Goal: Information Seeking & Learning: Check status

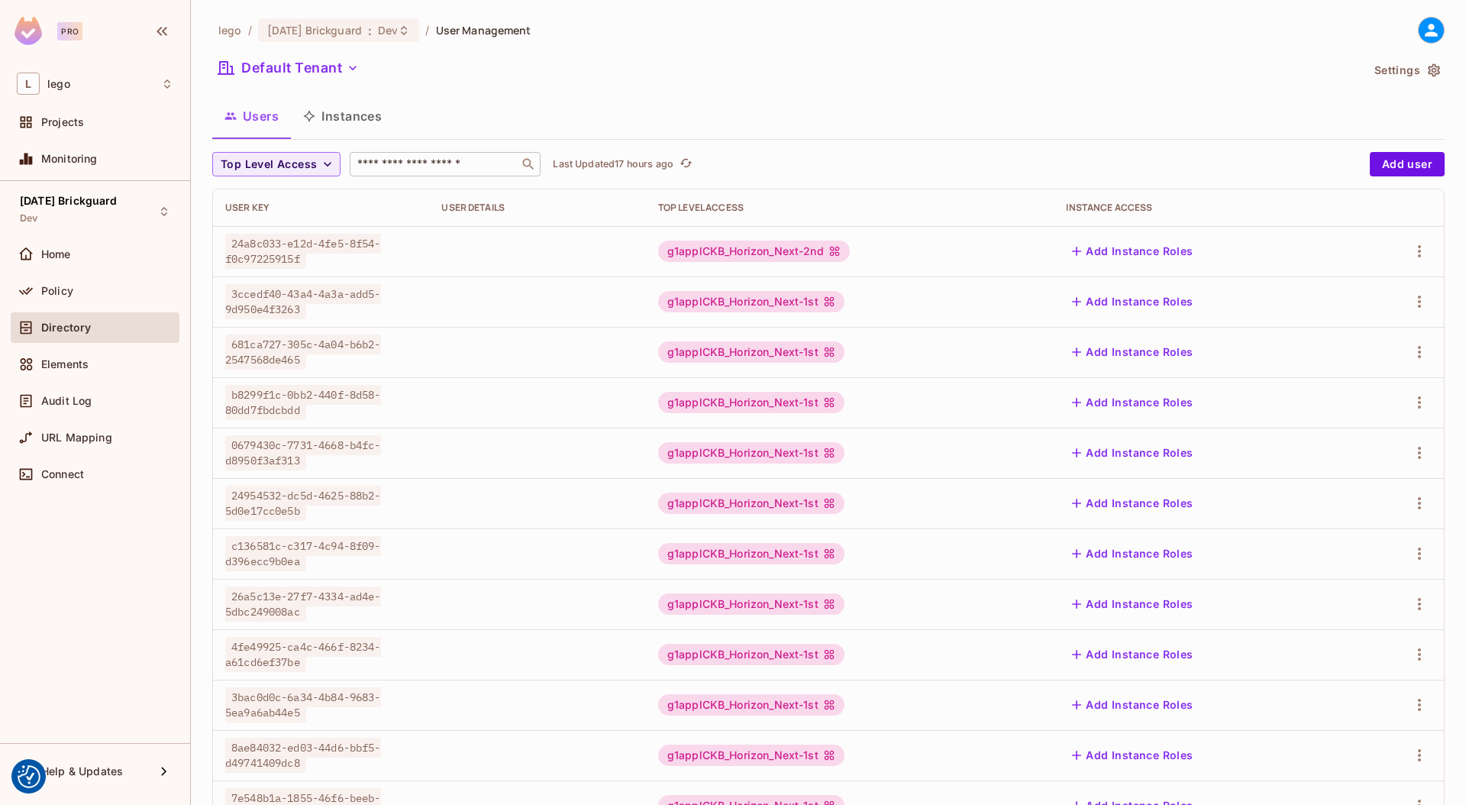
click at [414, 168] on input "text" at bounding box center [434, 164] width 160 height 15
paste input "**********"
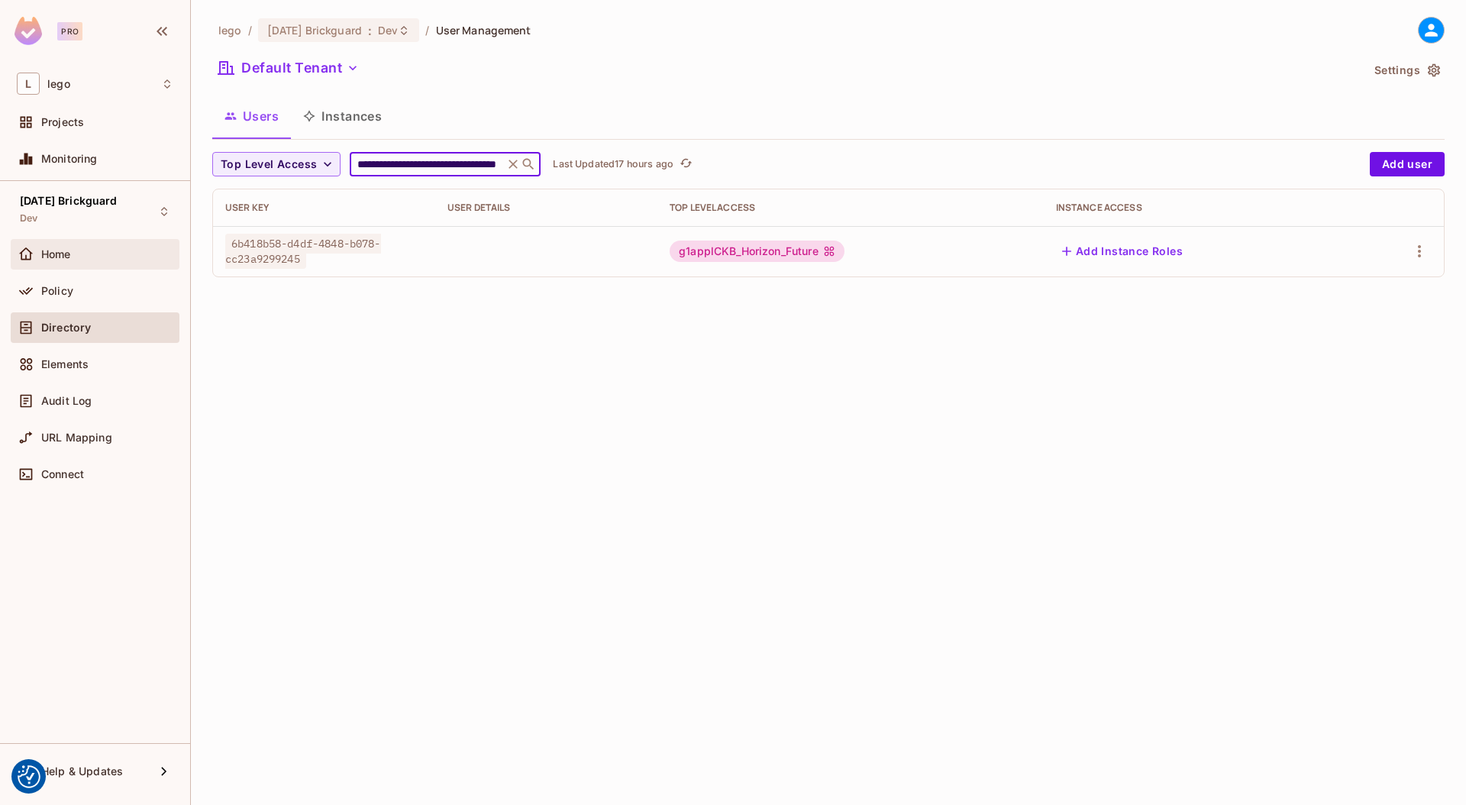
type input "**********"
click at [149, 258] on div "Home" at bounding box center [107, 254] width 132 height 12
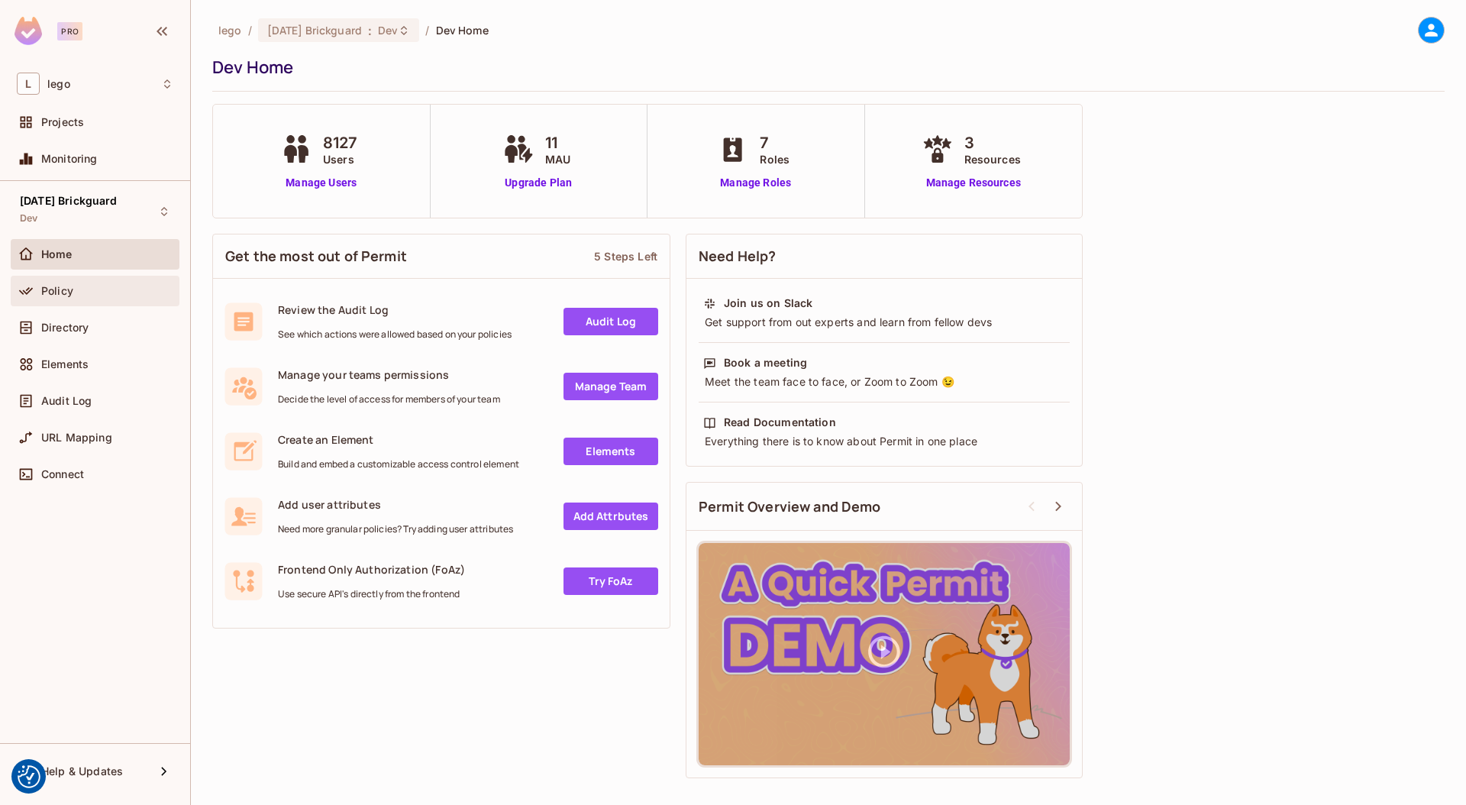
click at [68, 299] on div "Policy" at bounding box center [95, 291] width 157 height 18
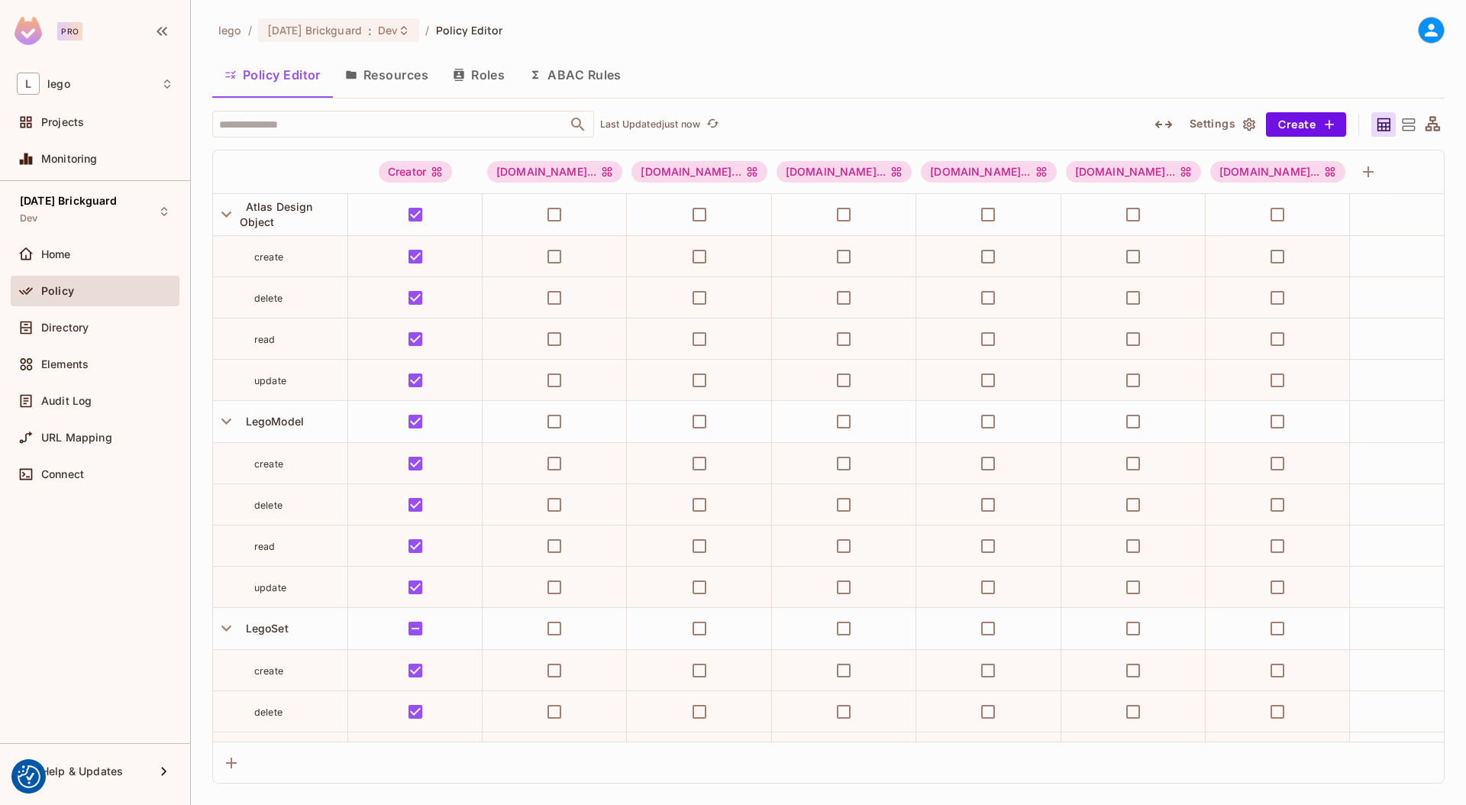
click at [384, 71] on button "Resources" at bounding box center [387, 75] width 108 height 38
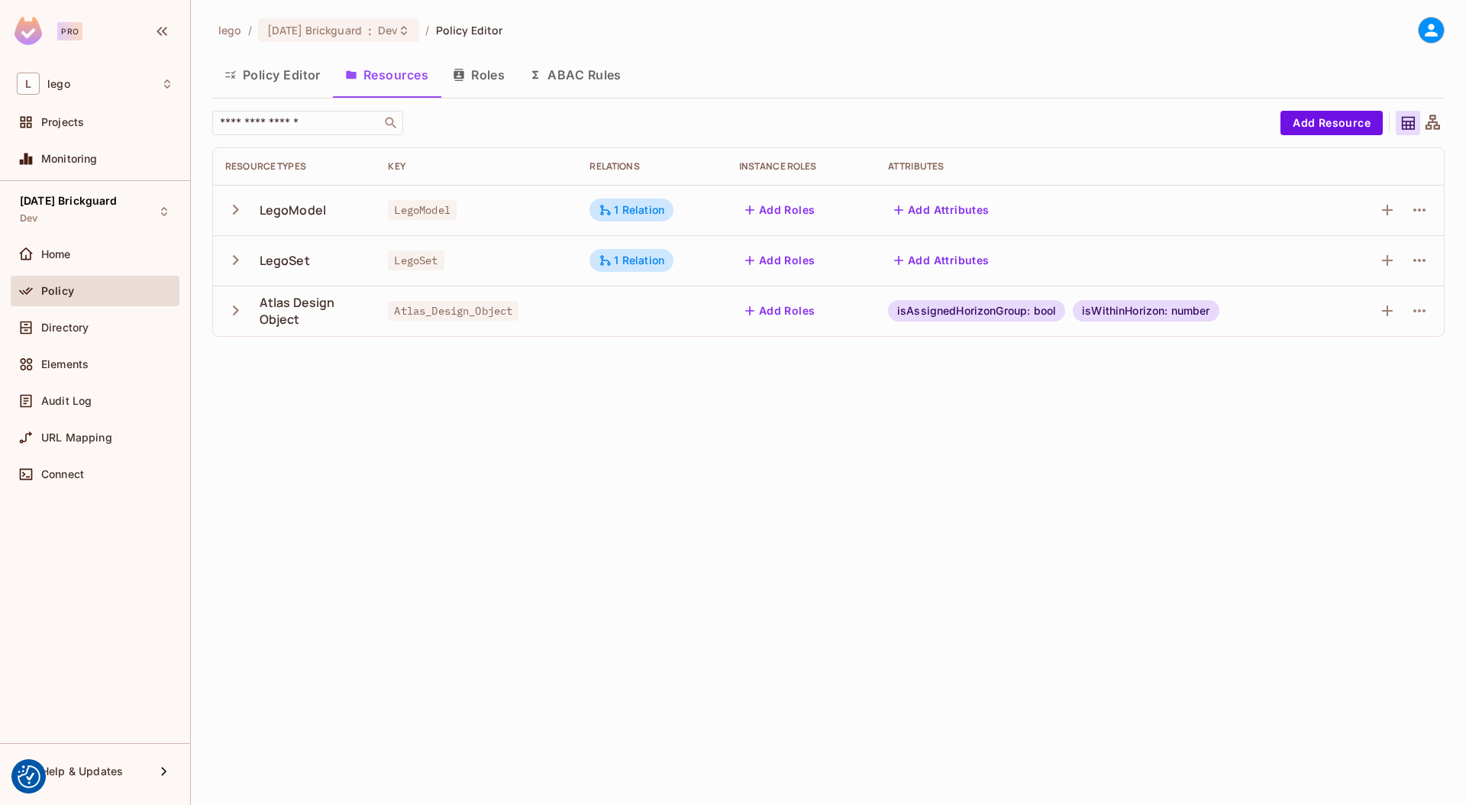
click at [477, 79] on button "Roles" at bounding box center [479, 75] width 76 height 38
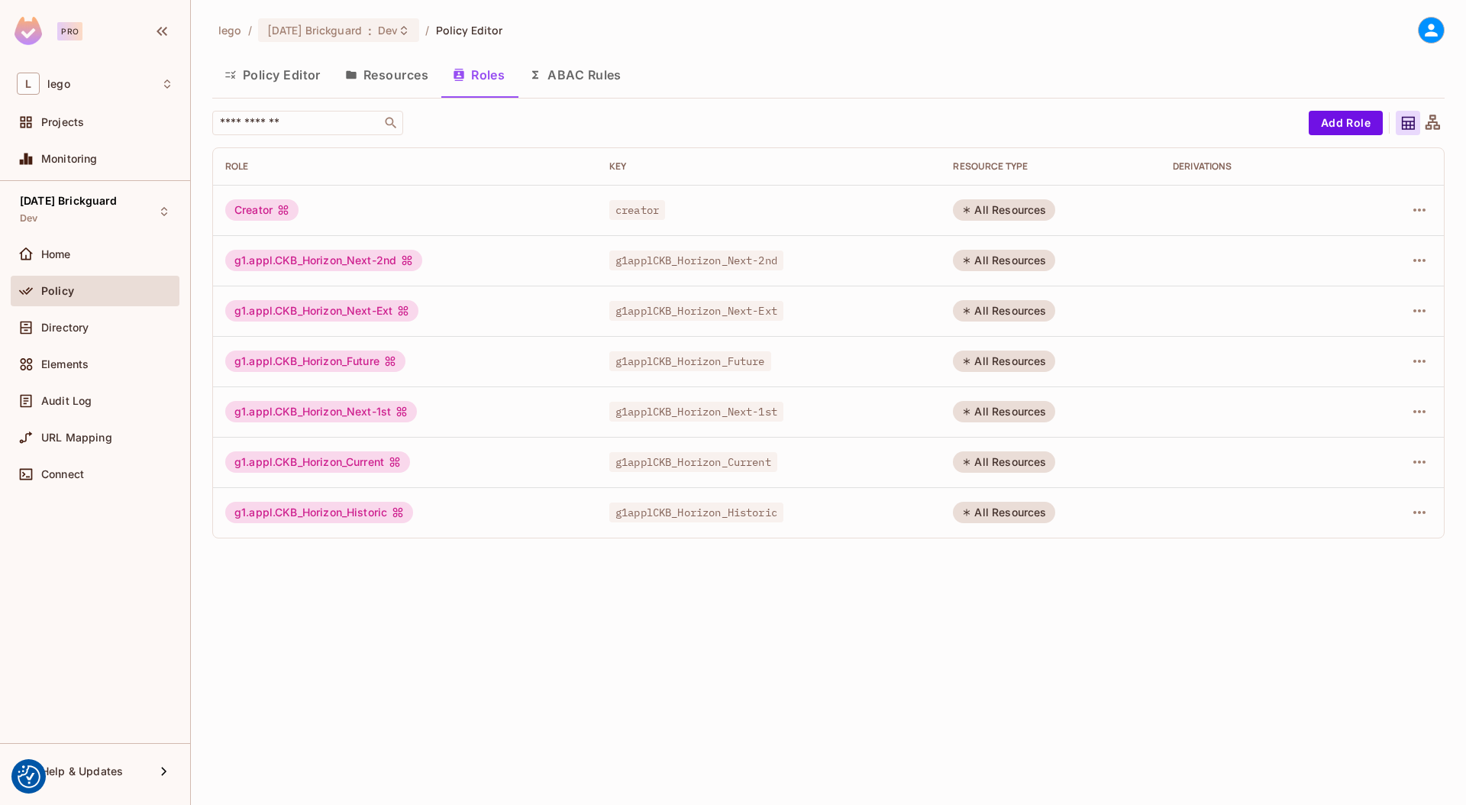
click at [392, 76] on button "Resources" at bounding box center [387, 75] width 108 height 38
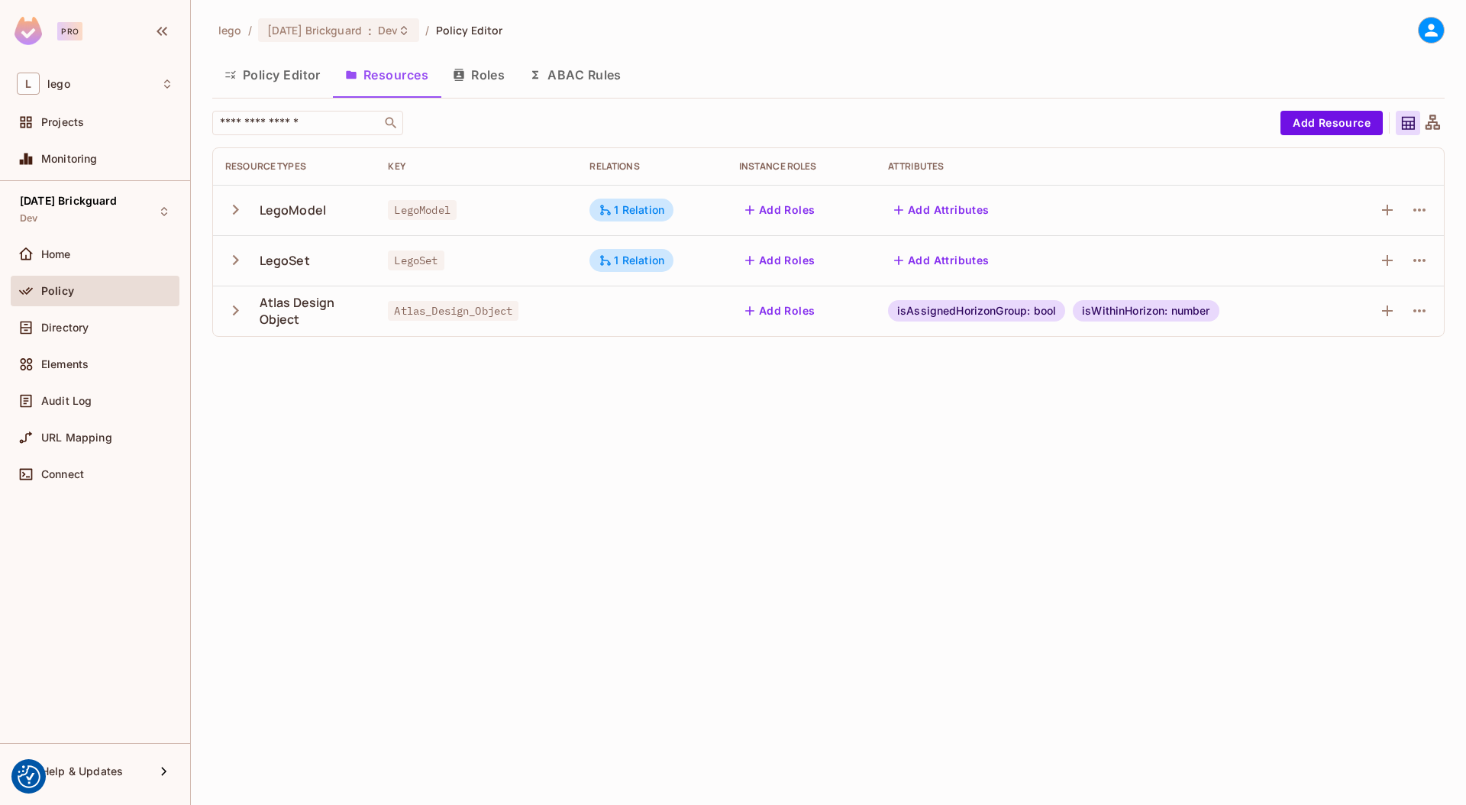
click at [273, 84] on button "Policy Editor" at bounding box center [272, 75] width 121 height 38
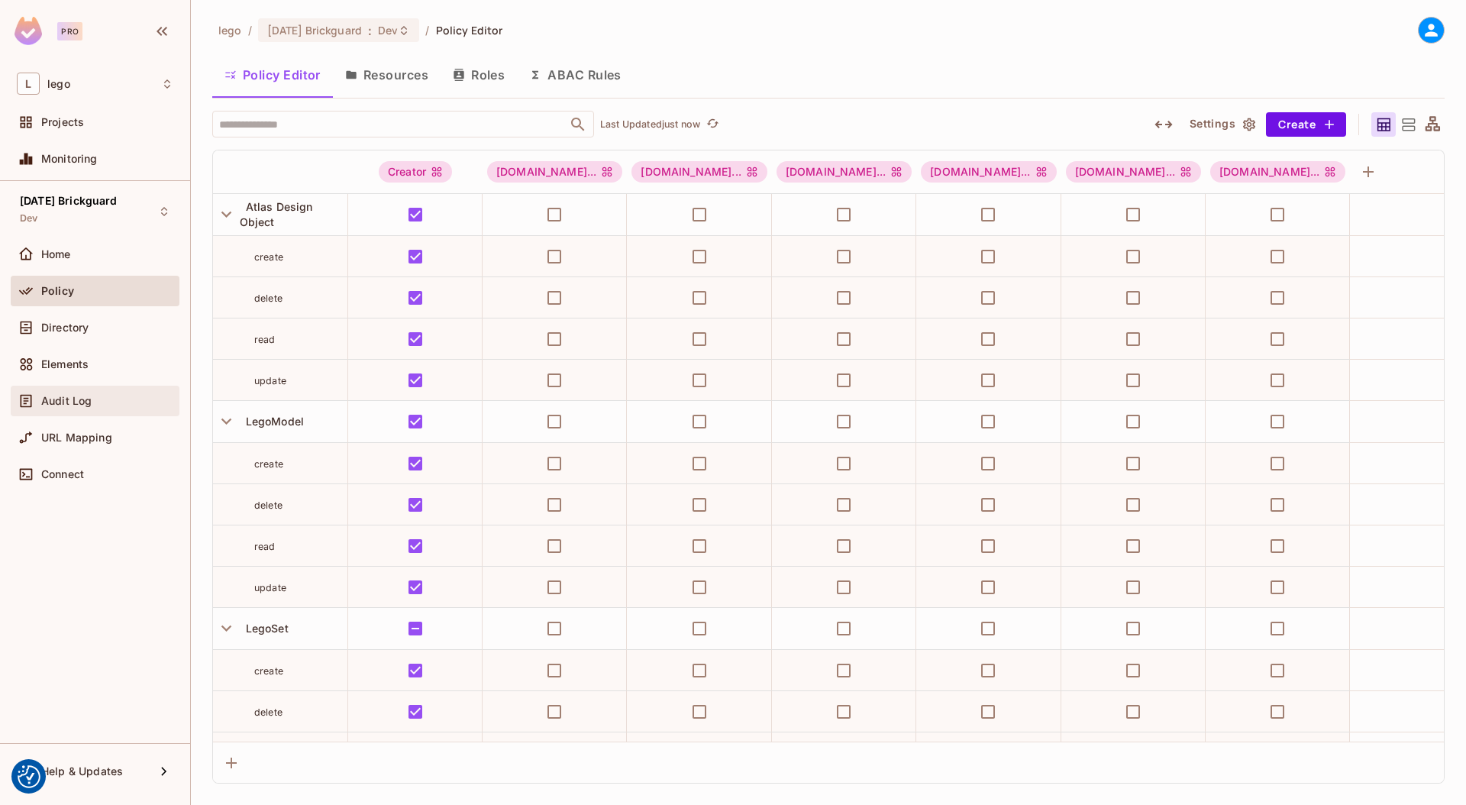
click at [51, 408] on div "Audit Log" at bounding box center [95, 401] width 157 height 18
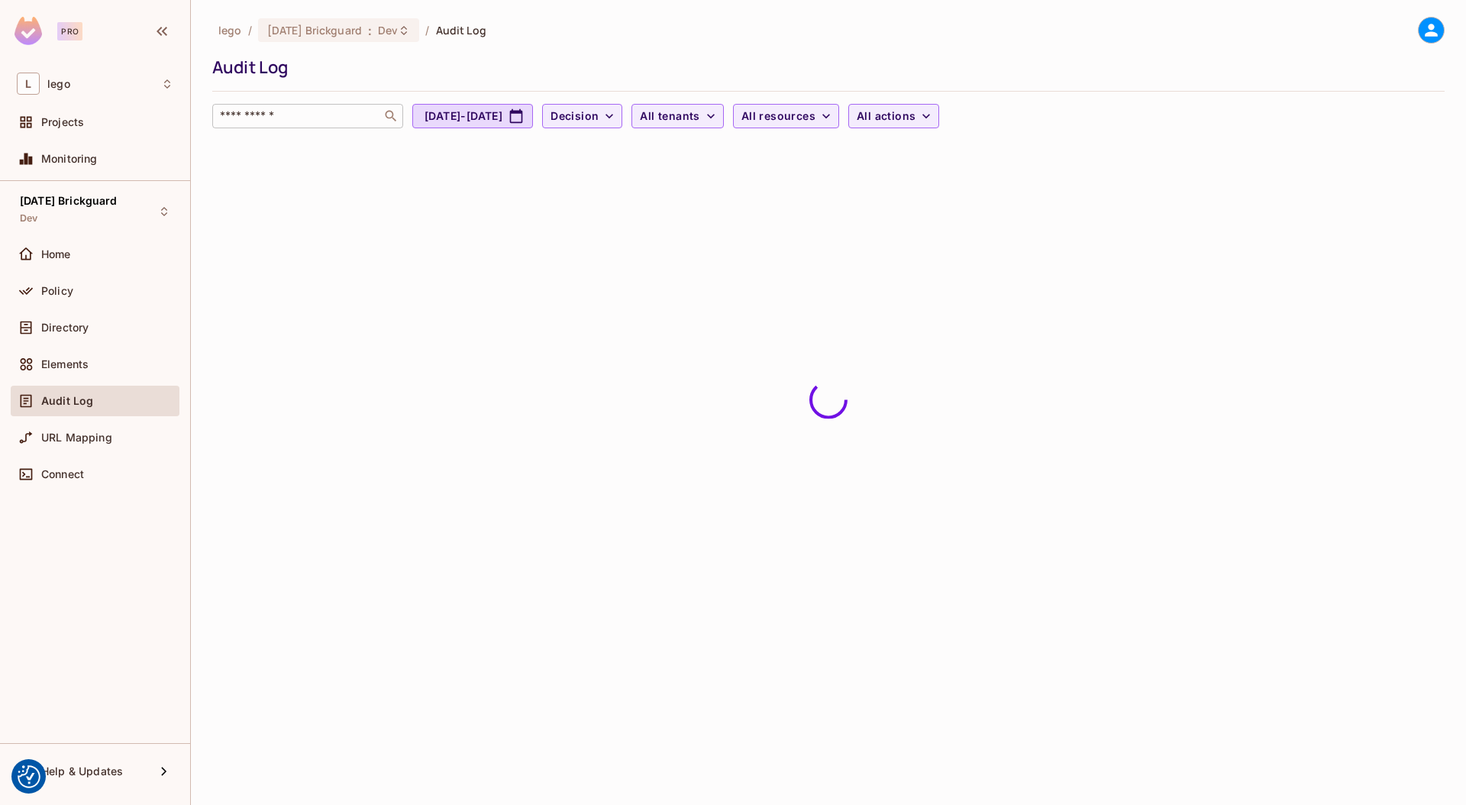
click at [270, 112] on input "text" at bounding box center [297, 115] width 160 height 15
click at [816, 113] on span "All resources" at bounding box center [779, 116] width 74 height 19
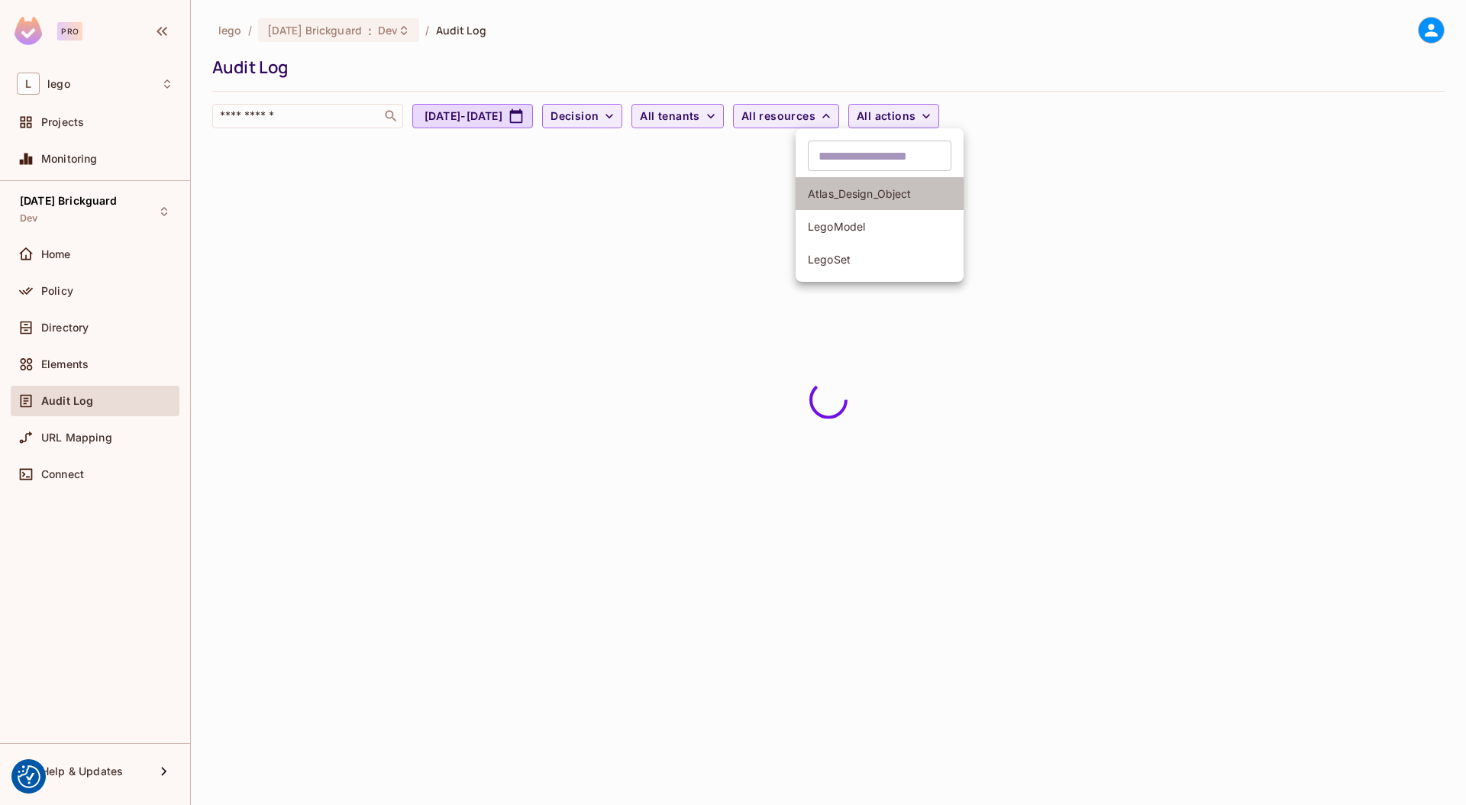
click at [827, 196] on span "Atlas_Design_Object" at bounding box center [880, 193] width 144 height 15
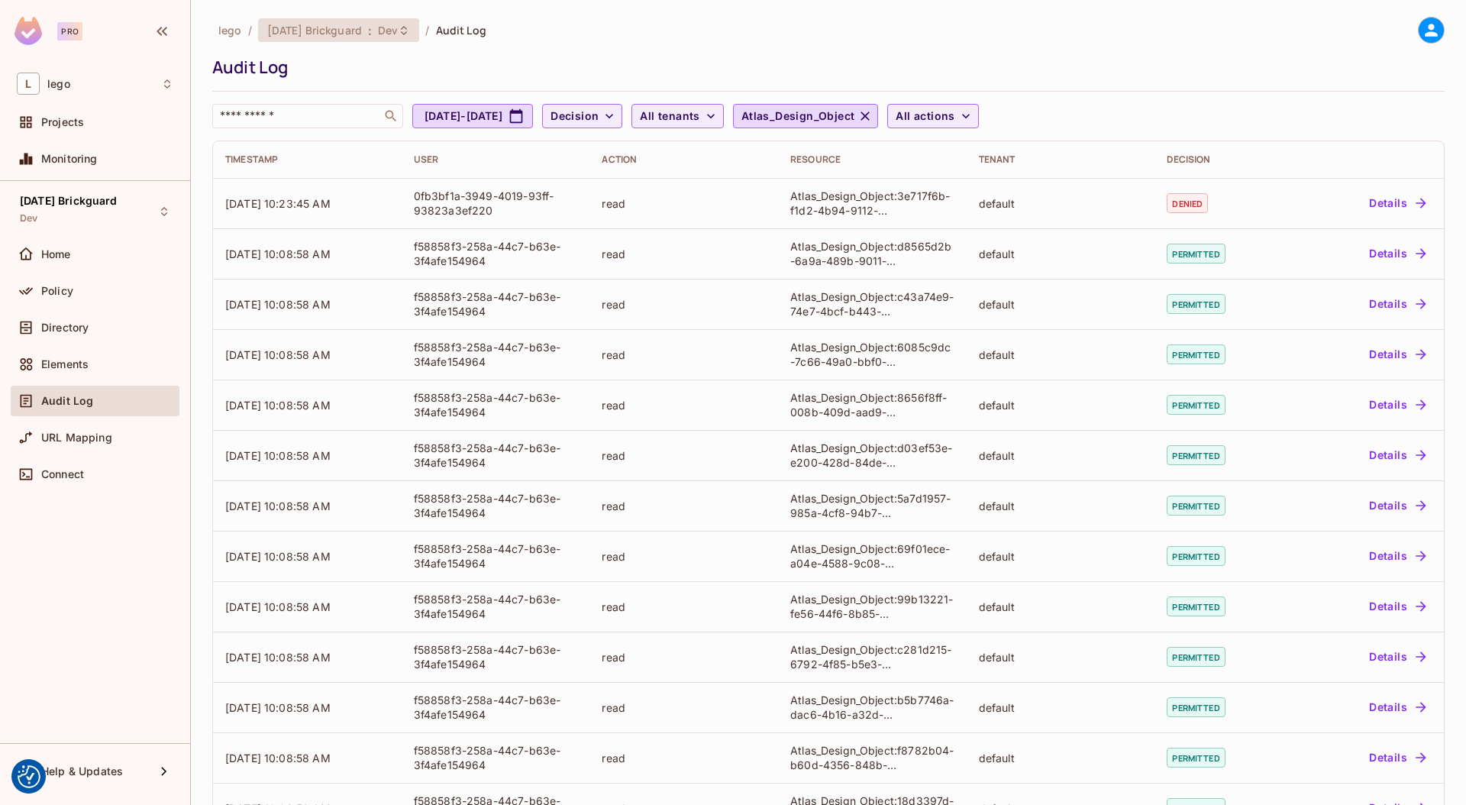
click at [382, 28] on span "Dev" at bounding box center [388, 30] width 20 height 15
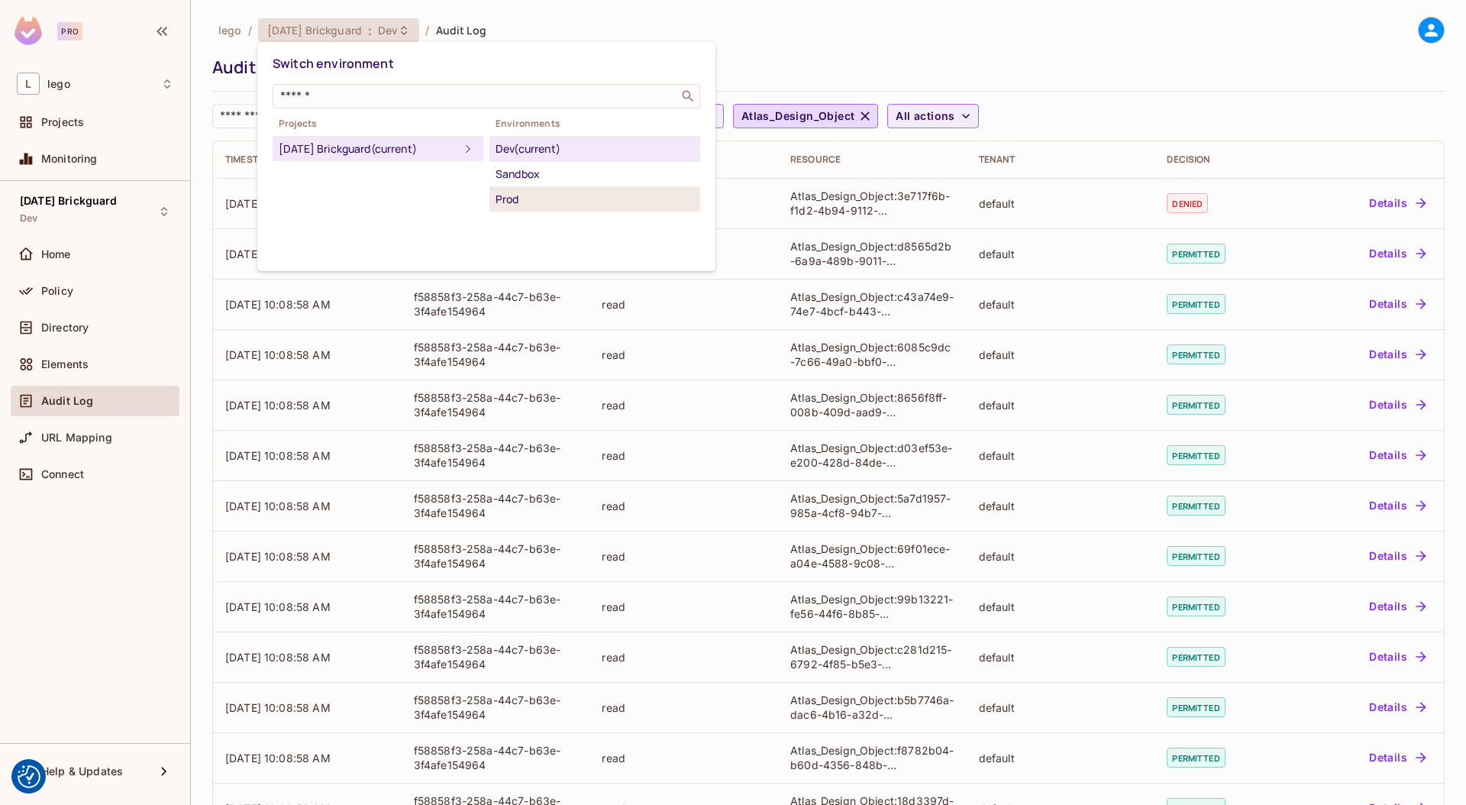
click at [514, 202] on div "Prod" at bounding box center [595, 199] width 199 height 18
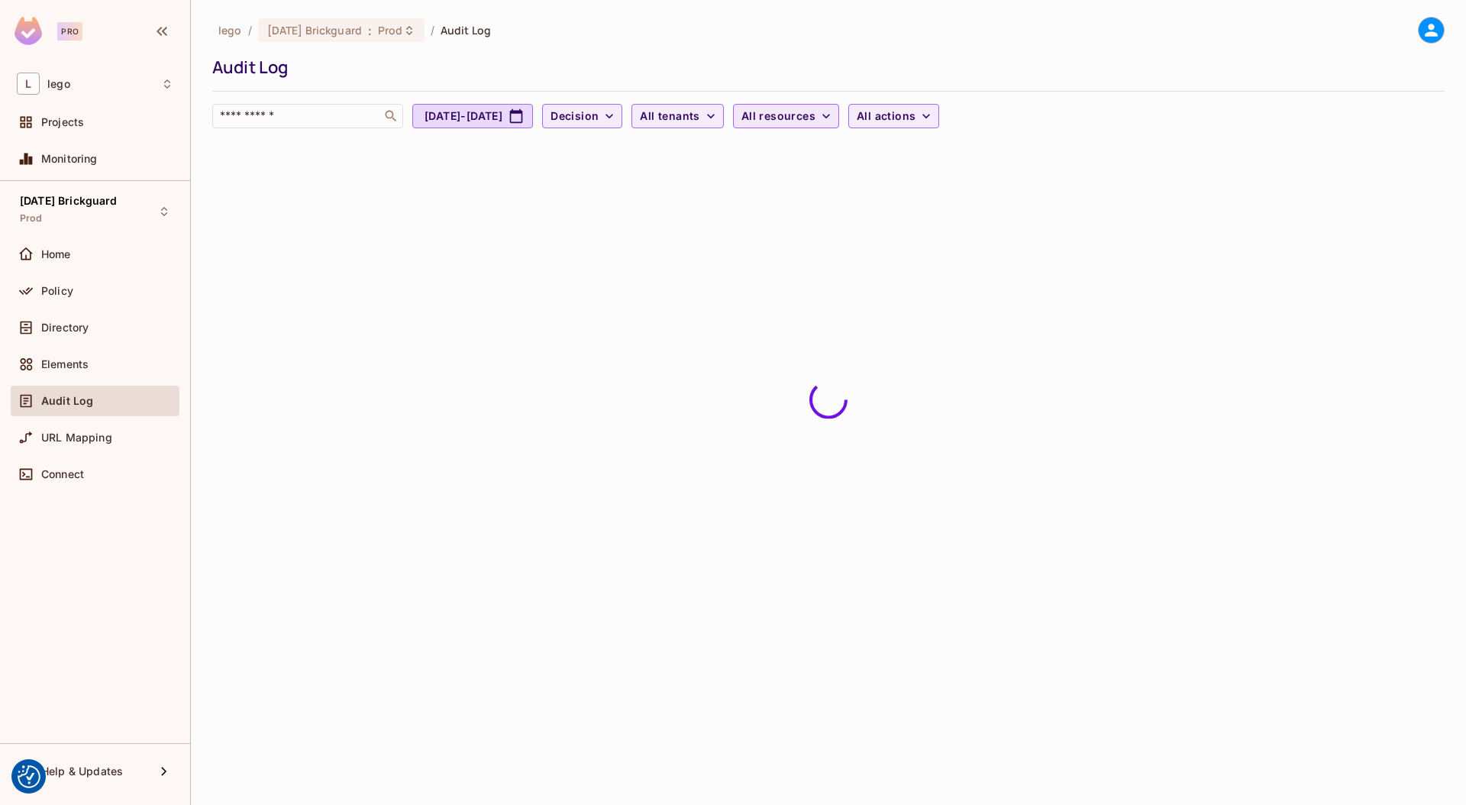
click at [816, 112] on span "All resources" at bounding box center [779, 116] width 74 height 19
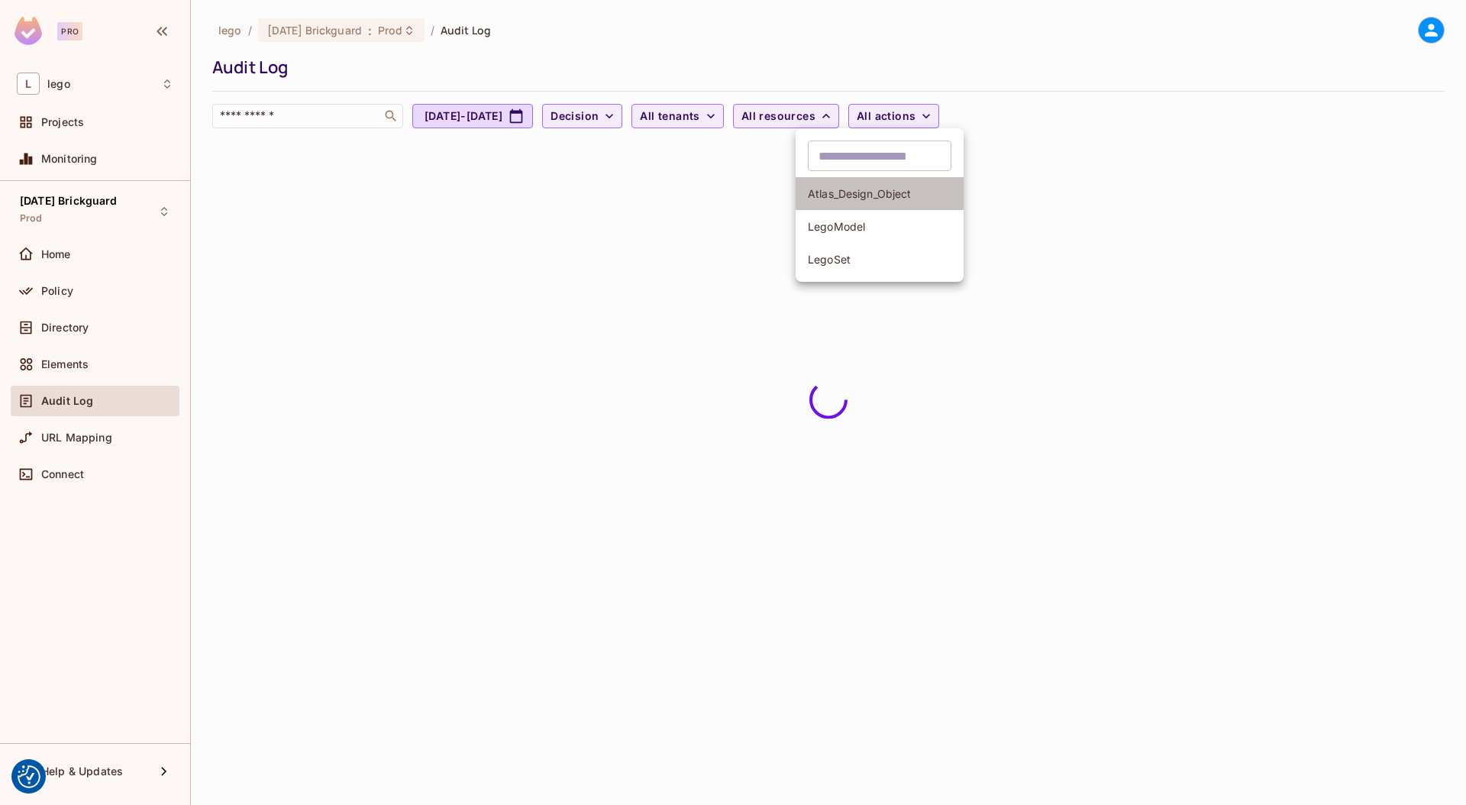
click at [845, 199] on span "Atlas_Design_Object" at bounding box center [880, 193] width 144 height 15
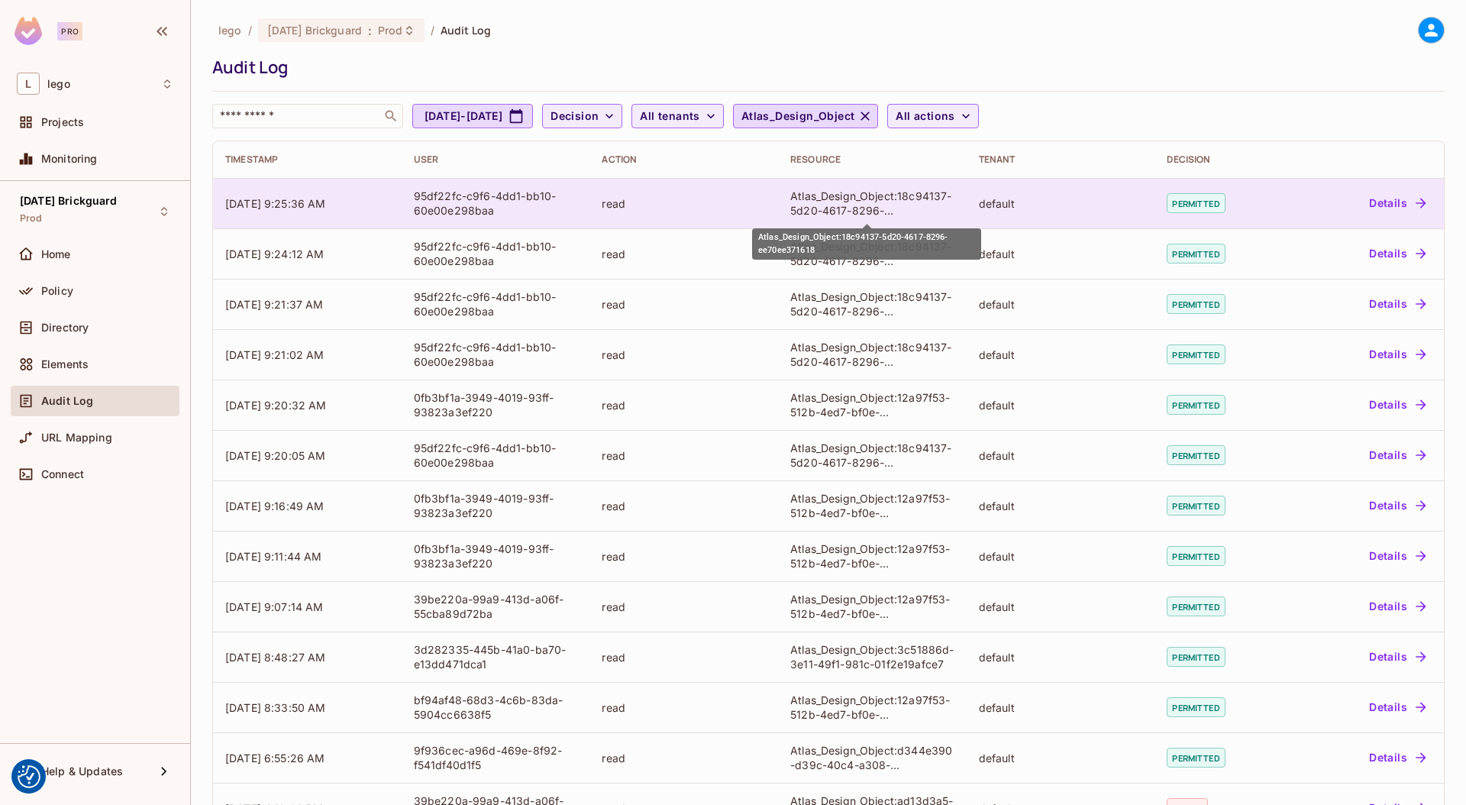
click at [905, 199] on div "Atlas_Design_Object:18c94137-5d20-4617-8296-ee70ee371618" at bounding box center [872, 203] width 164 height 29
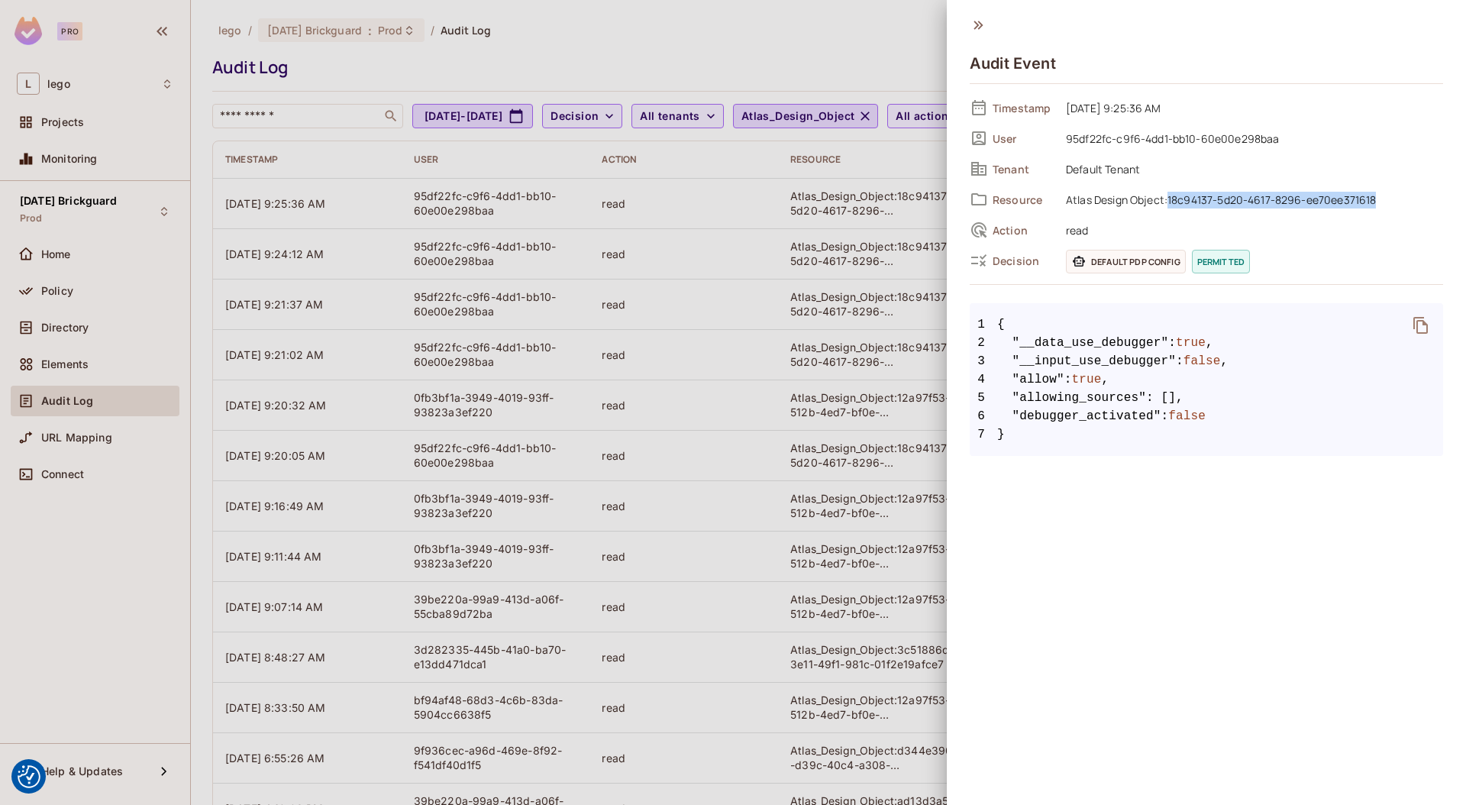
drag, startPoint x: 1168, startPoint y: 201, endPoint x: 1405, endPoint y: 204, distance: 236.8
click at [1406, 205] on span "Atlas Design Object:18c94137-5d20-4617-8296-ee70ee371618" at bounding box center [1250, 199] width 385 height 18
copy span "18c94137-5d20-4617-8296-ee70ee371618"
